Goal: Information Seeking & Learning: Understand process/instructions

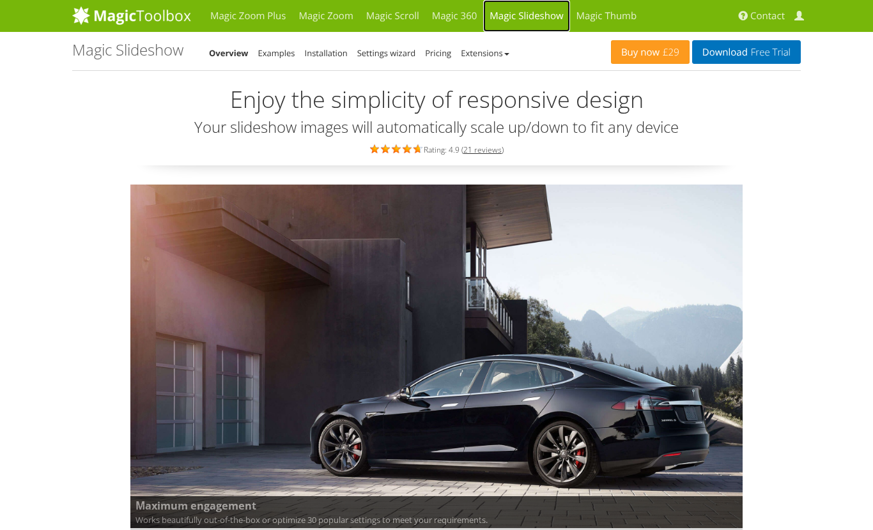
click at [520, 14] on link "Magic Slideshow" at bounding box center [526, 16] width 86 height 32
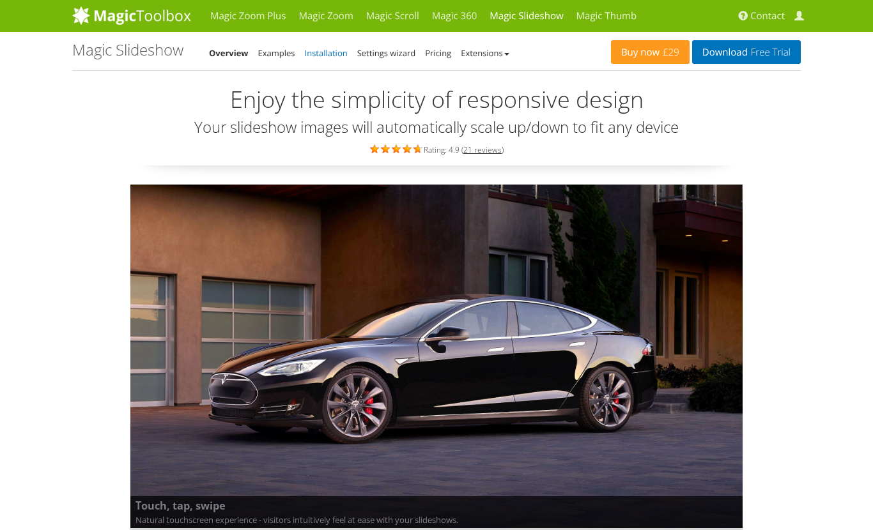
click at [328, 52] on link "Installation" at bounding box center [326, 52] width 43 height 11
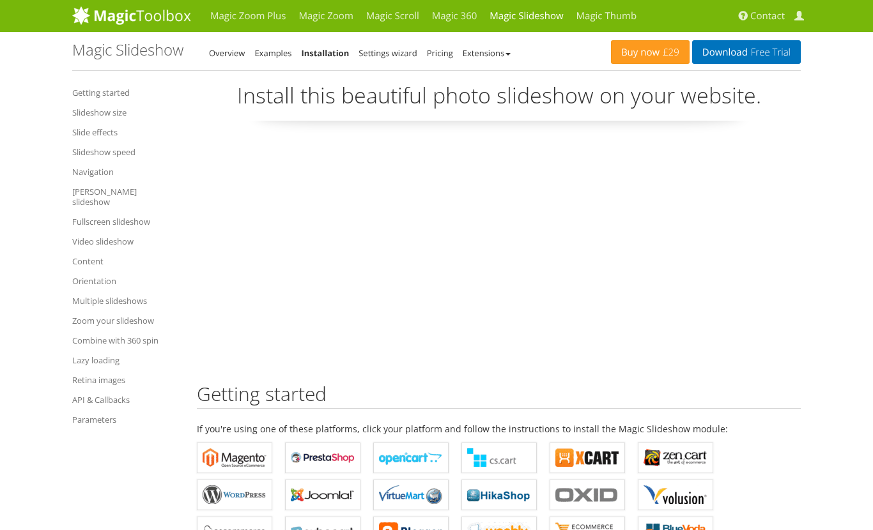
scroll to position [4, 0]
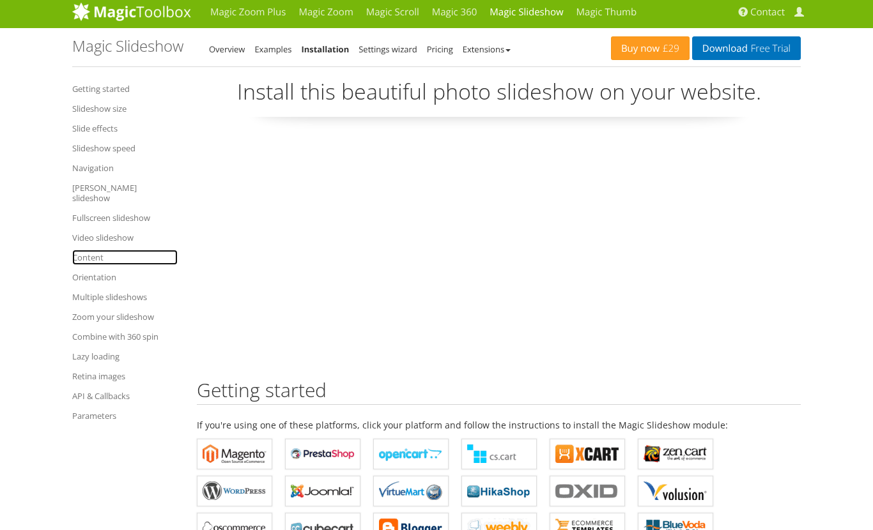
click at [87, 250] on link "Content" at bounding box center [124, 257] width 105 height 15
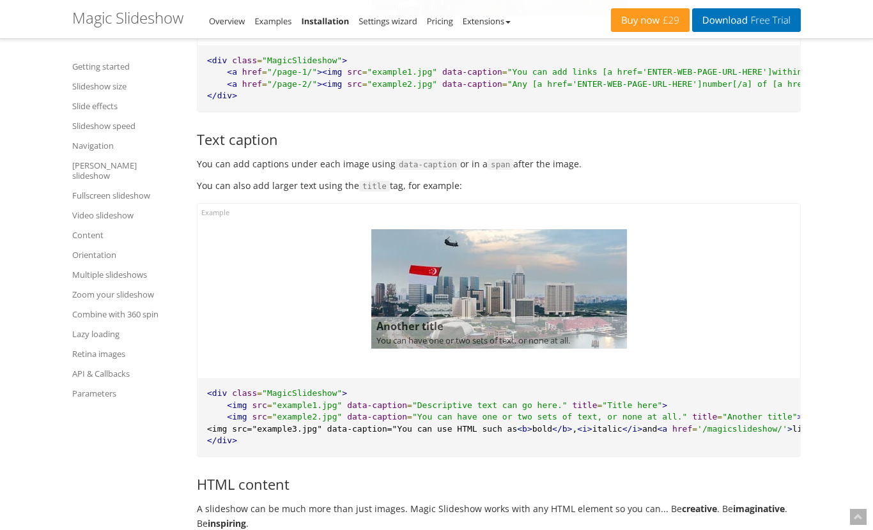
scroll to position [12711, 0]
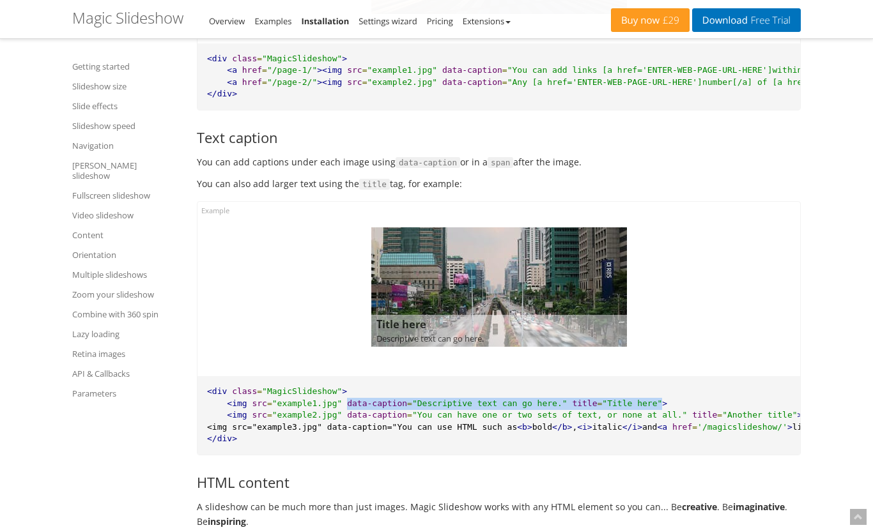
drag, startPoint x: 346, startPoint y: 383, endPoint x: 661, endPoint y: 379, distance: 315.6
click at [661, 379] on pre "<div class = "MagicSlideshow" > <img src = "example1.jpg" data-caption = "Descr…" at bounding box center [498, 415] width 602 height 79
copy pre "data-caption = "Descriptive text can go here." title = "Title here""
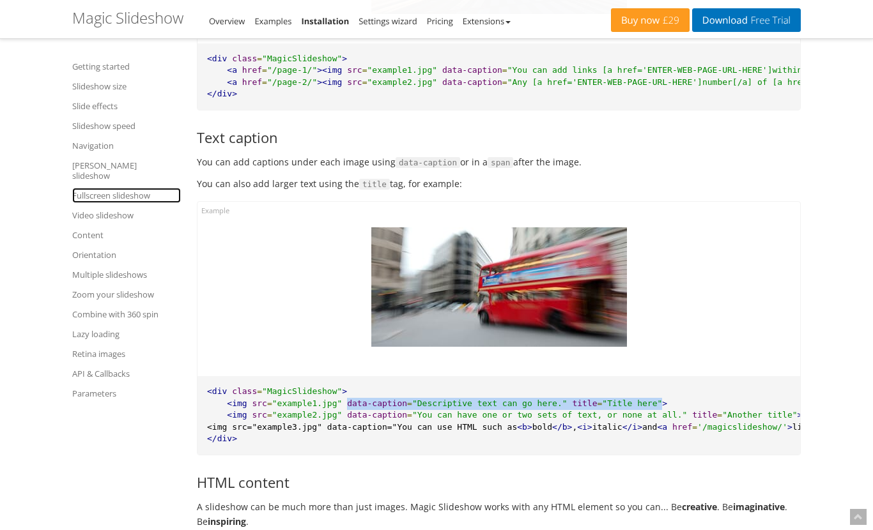
click at [108, 188] on link "Fullscreen slideshow" at bounding box center [126, 195] width 109 height 15
